Goal: Information Seeking & Learning: Learn about a topic

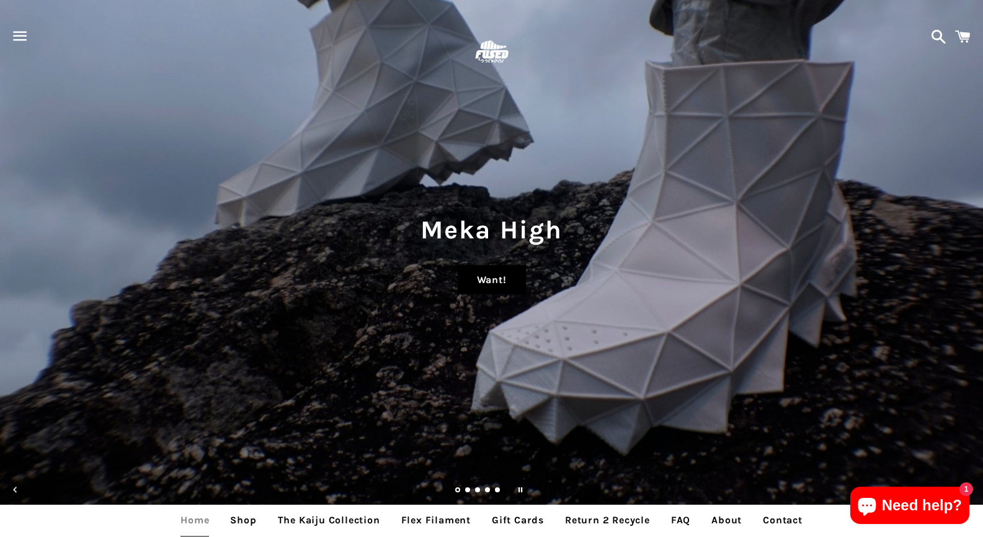
click at [483, 286] on link "Want!" at bounding box center [492, 280] width 68 height 30
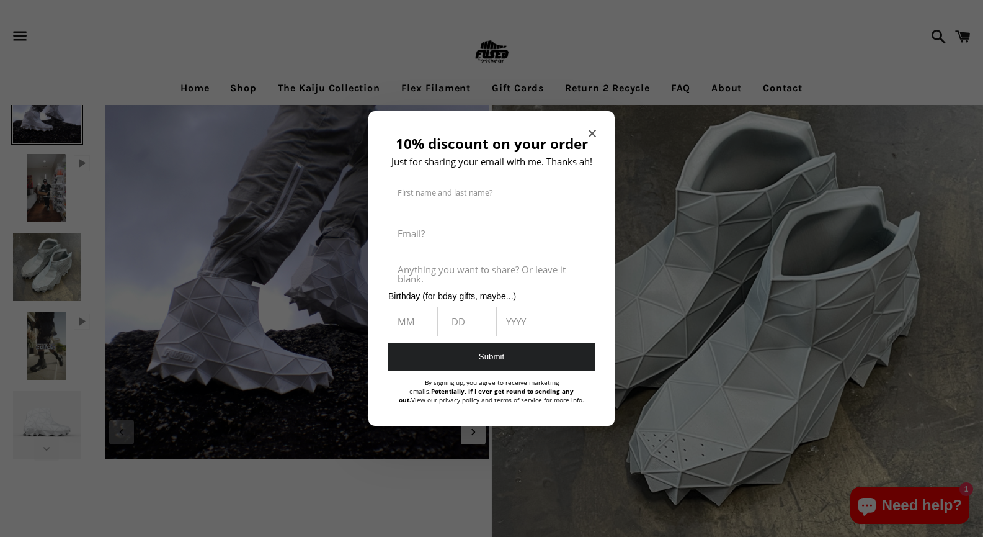
click at [591, 134] on icon "Close modal" at bounding box center [592, 133] width 7 height 7
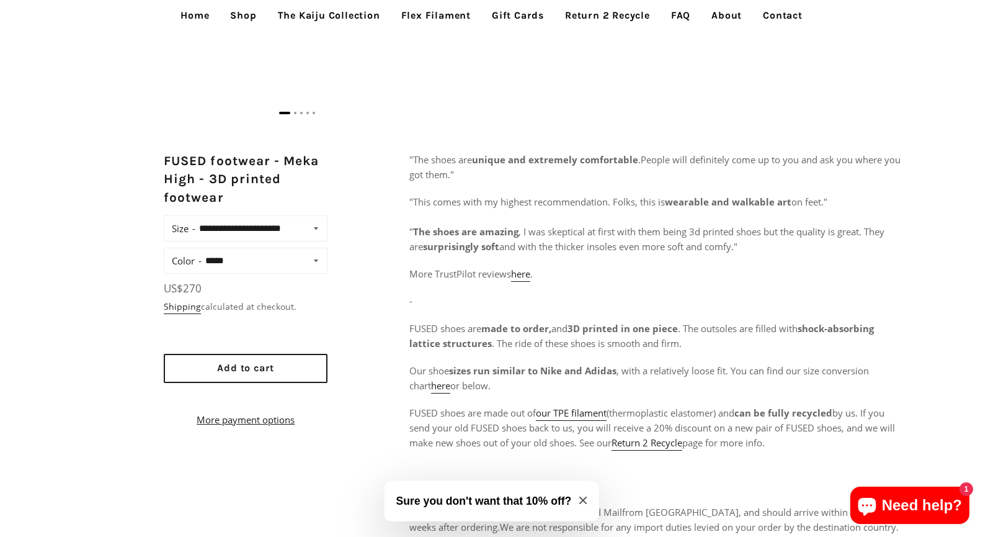
scroll to position [620, 0]
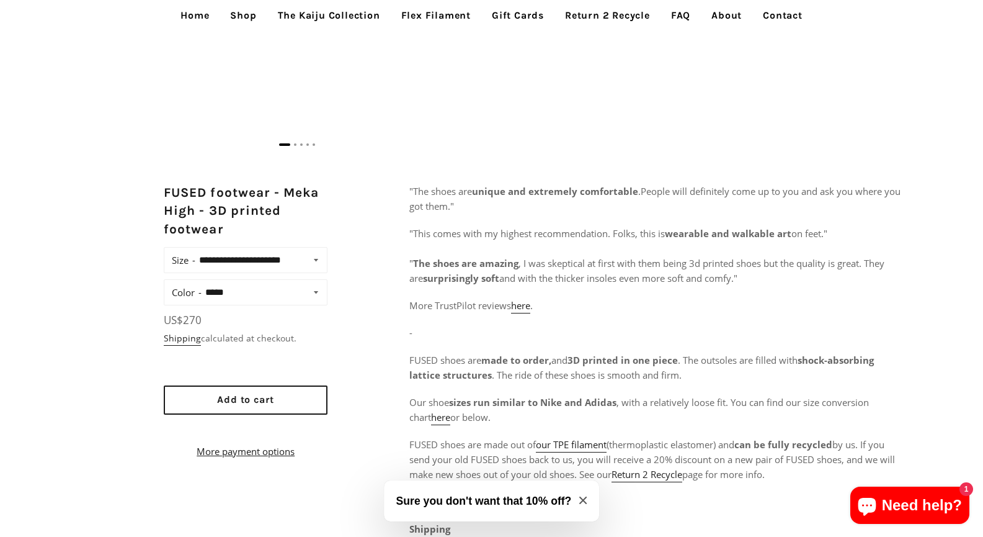
click at [675, 9] on link "FAQ" at bounding box center [681, 15] width 38 height 31
